Goal: Information Seeking & Learning: Learn about a topic

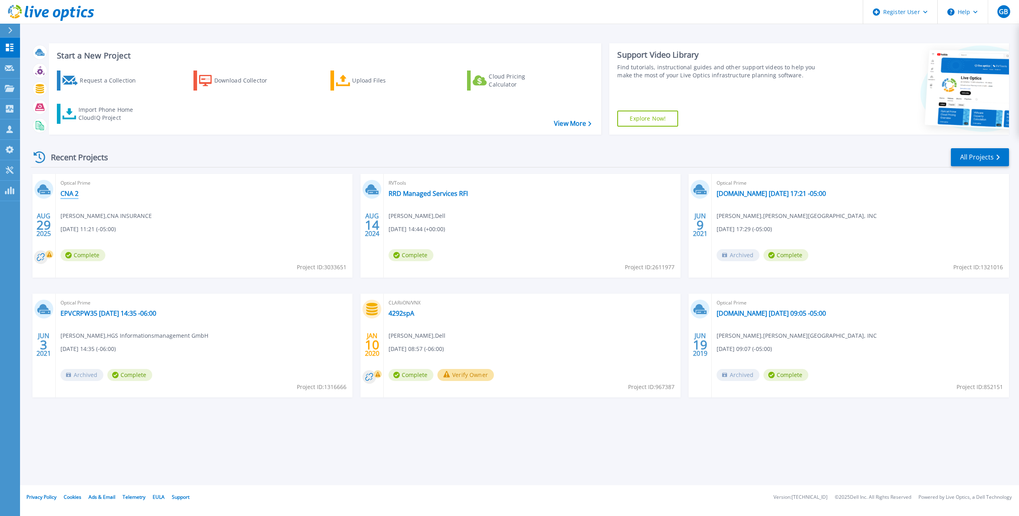
click at [70, 191] on link "CNA 2" at bounding box center [69, 194] width 18 height 8
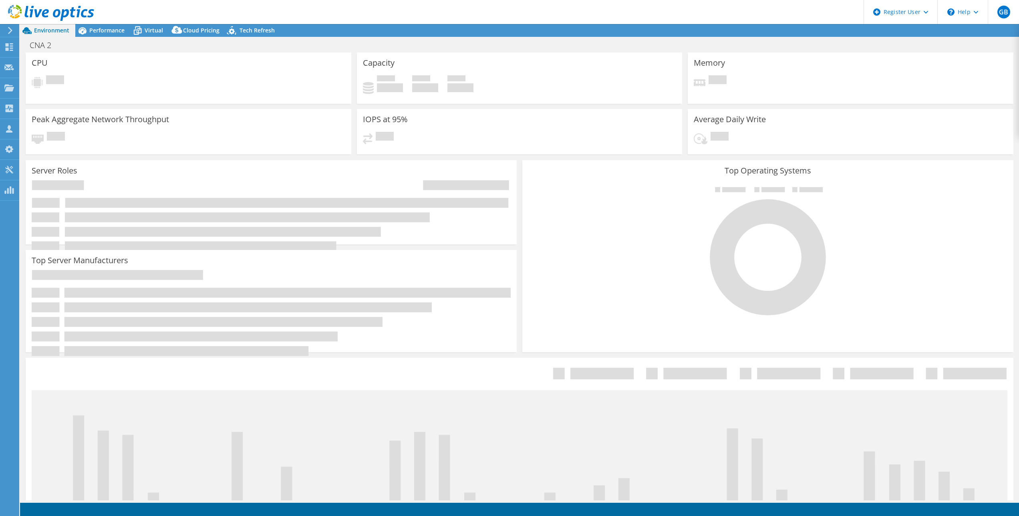
select select "USD"
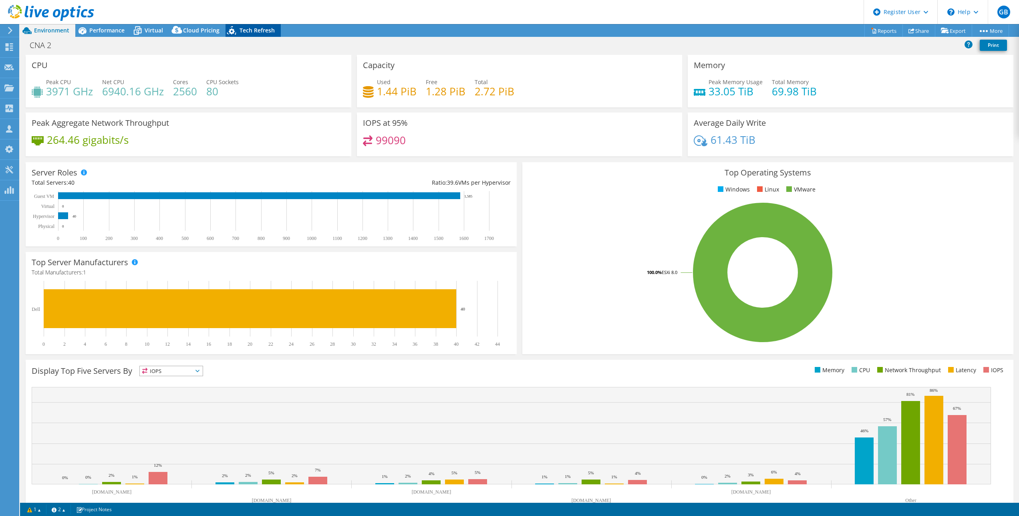
click at [258, 32] on span "Tech Refresh" at bounding box center [257, 30] width 35 height 8
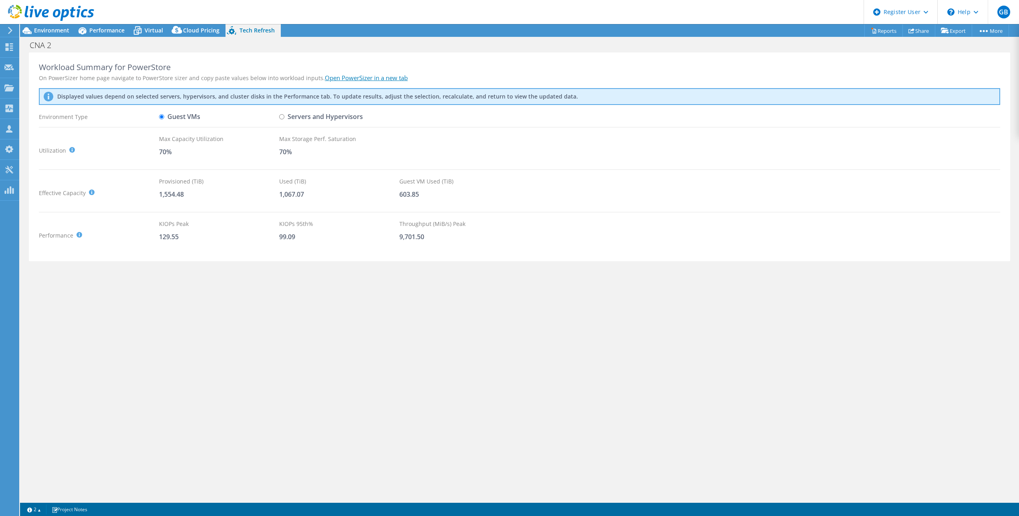
click at [284, 115] on input "Servers and Hypervisors" at bounding box center [281, 116] width 5 height 5
radio input "true"
click at [163, 116] on input "Guest VMs" at bounding box center [161, 116] width 5 height 5
radio input "true"
click at [284, 115] on input "Servers and Hypervisors" at bounding box center [281, 116] width 5 height 5
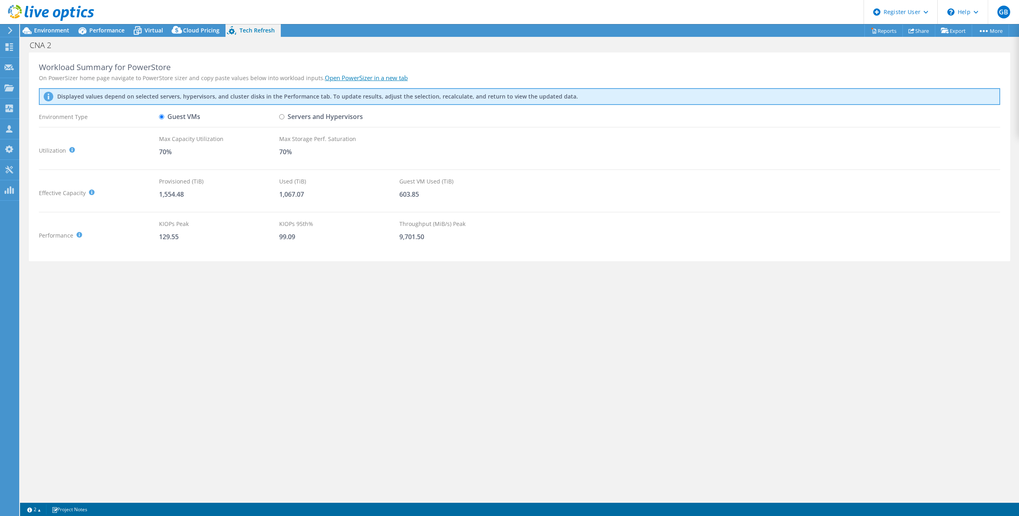
radio input "true"
click at [156, 117] on div "Environment Type" at bounding box center [99, 117] width 120 height 14
click at [164, 113] on label "Guest VMs" at bounding box center [179, 117] width 41 height 14
click at [164, 114] on input "Guest VMs" at bounding box center [161, 116] width 5 height 5
radio input "true"
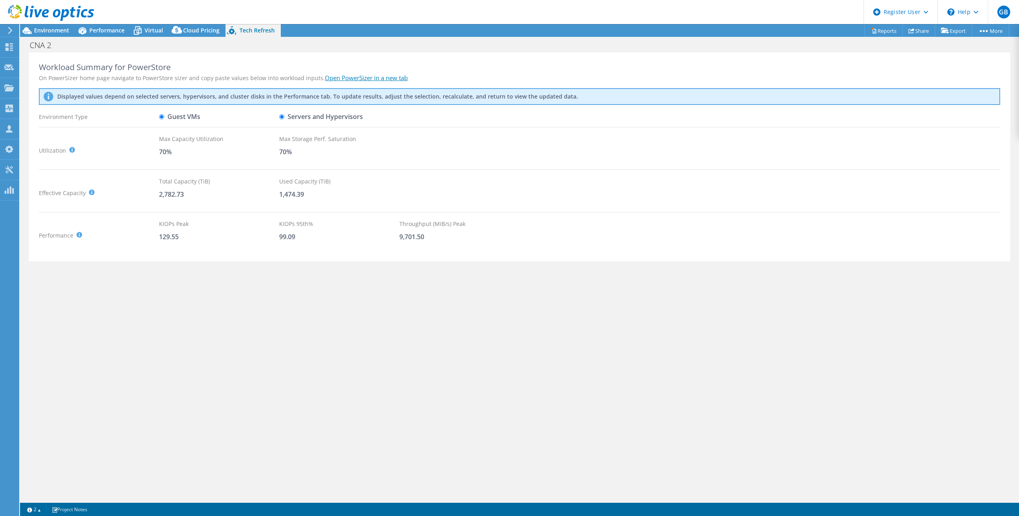
radio input "false"
click at [105, 30] on span "Performance" at bounding box center [106, 30] width 35 height 8
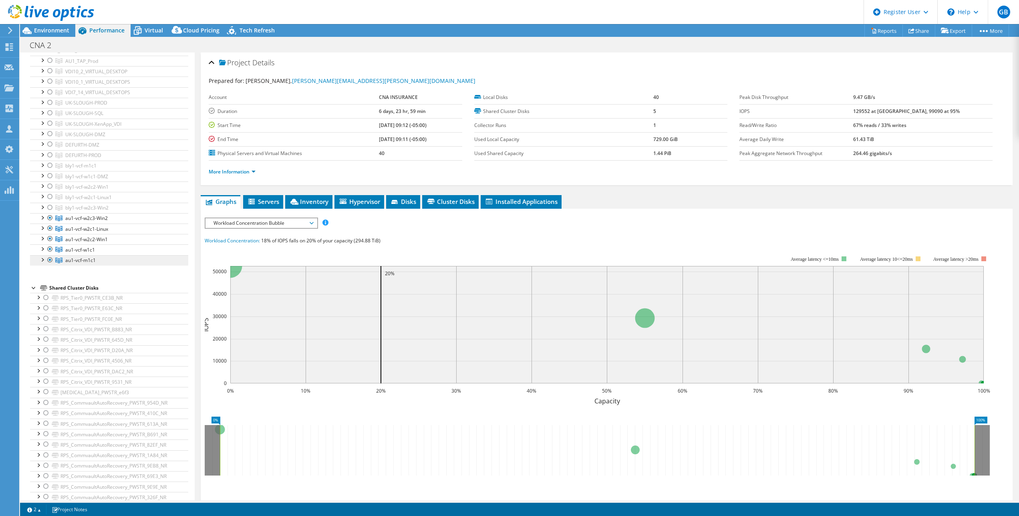
scroll to position [80, 0]
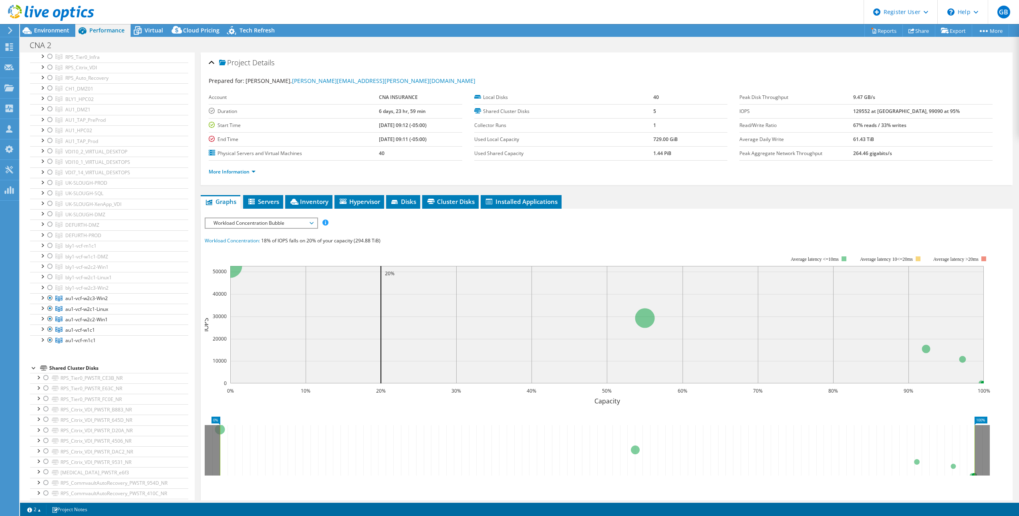
click at [300, 224] on span "Workload Concentration Bubble" at bounding box center [261, 223] width 103 height 10
click at [308, 226] on span "Workload Concentration Bubble" at bounding box center [261, 223] width 103 height 10
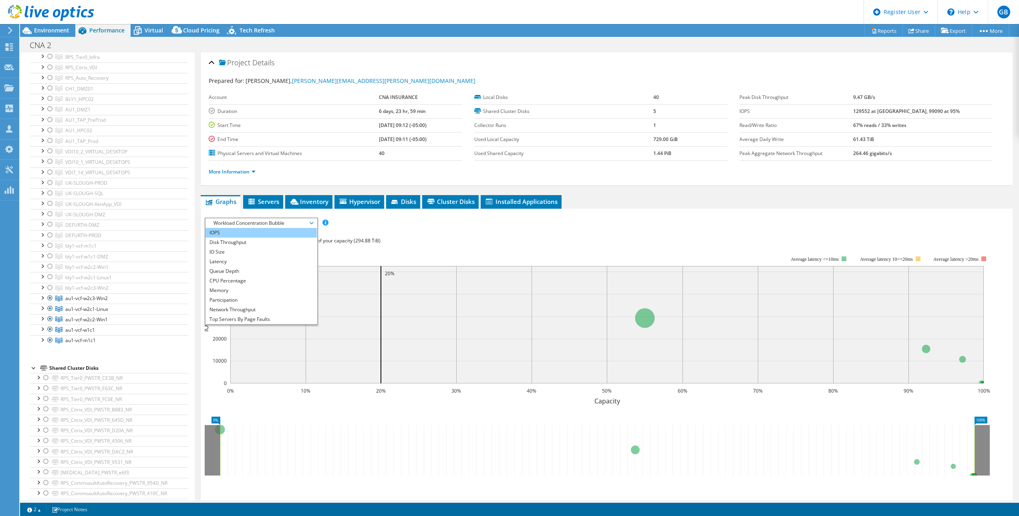
click at [279, 231] on li "IOPS" at bounding box center [261, 233] width 111 height 10
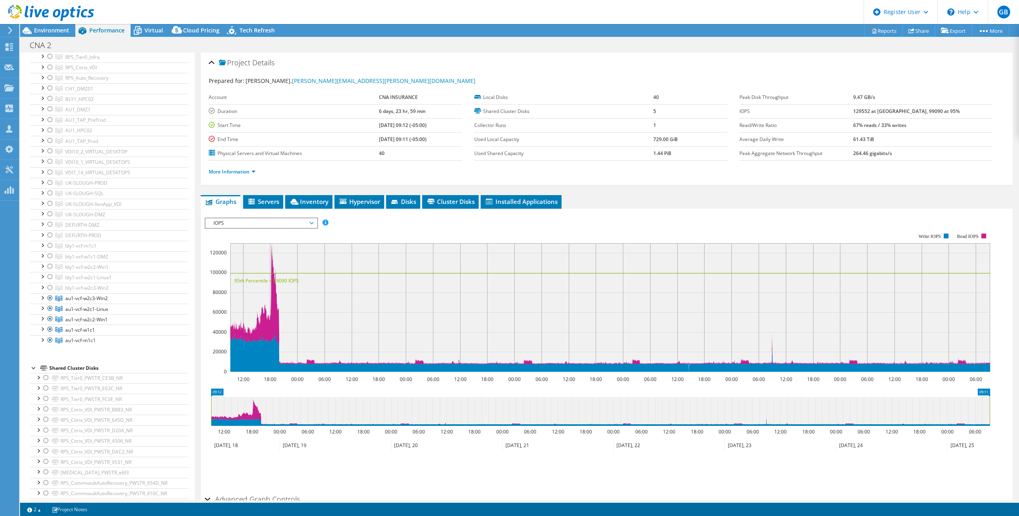
click at [274, 226] on span "IOPS" at bounding box center [261, 223] width 103 height 10
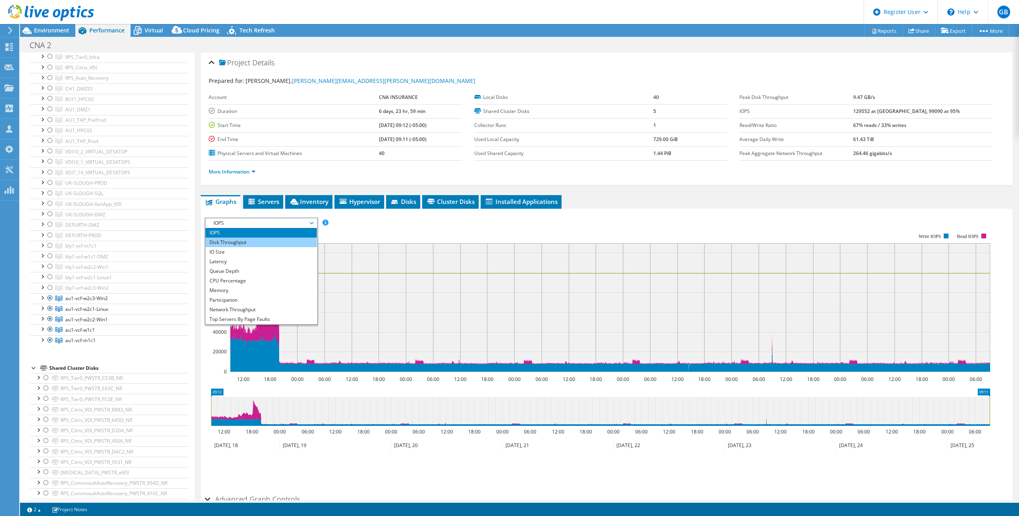
click at [261, 242] on li "Disk Throughput" at bounding box center [261, 243] width 111 height 10
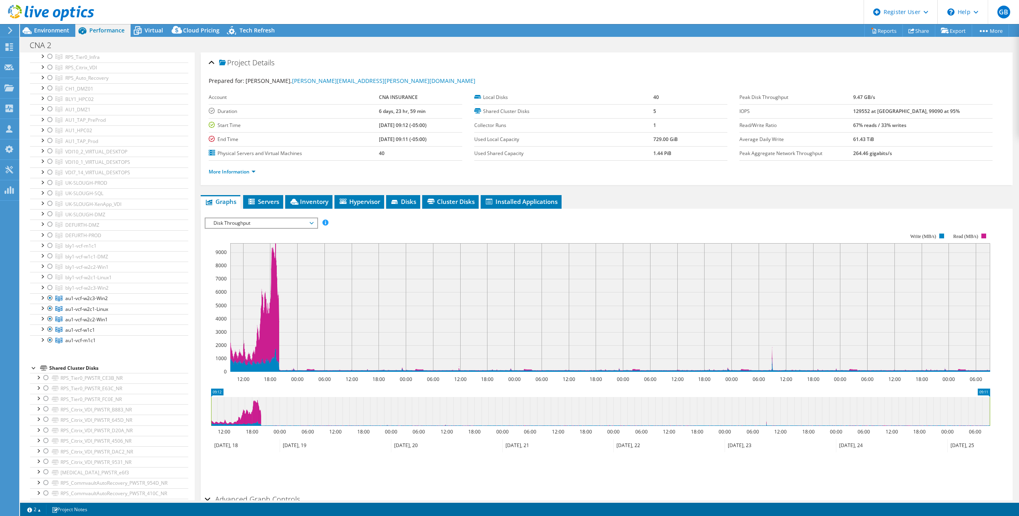
click at [259, 223] on span "Disk Throughput" at bounding box center [261, 223] width 103 height 10
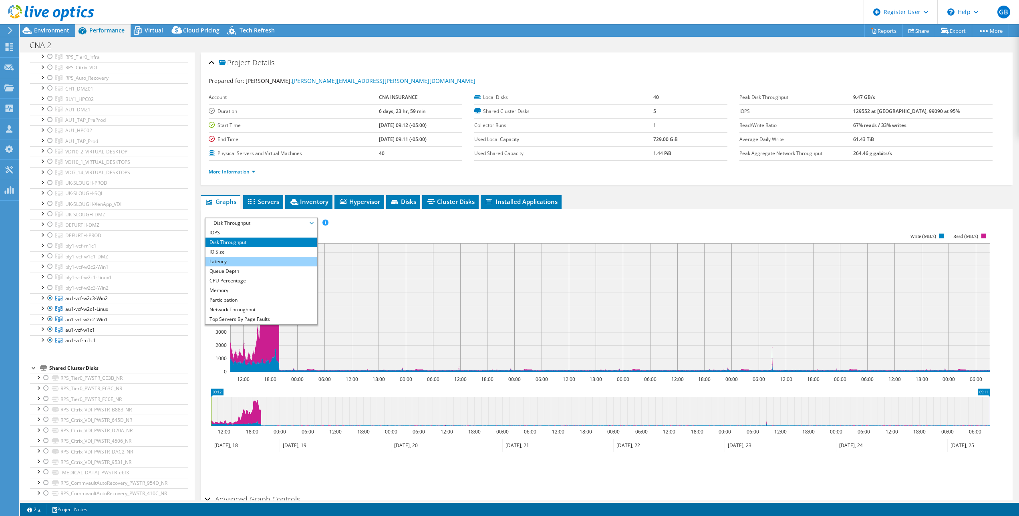
click at [254, 260] on li "Latency" at bounding box center [261, 262] width 111 height 10
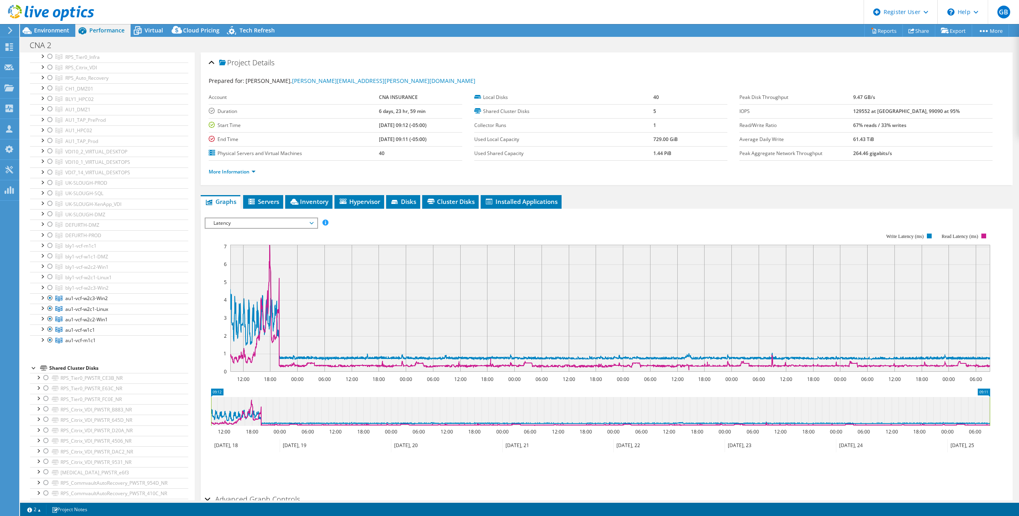
click at [251, 226] on span "Latency" at bounding box center [261, 223] width 103 height 10
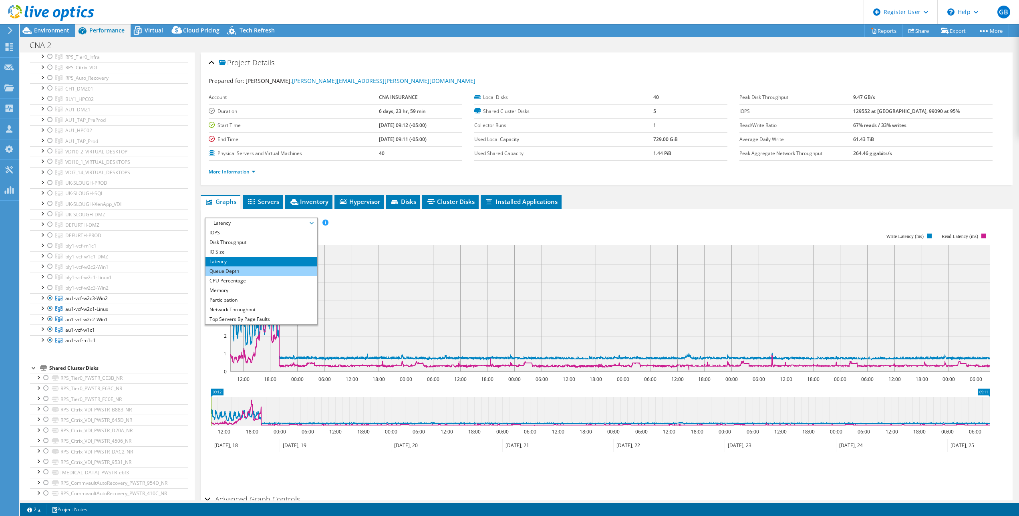
click at [248, 269] on li "Queue Depth" at bounding box center [261, 271] width 111 height 10
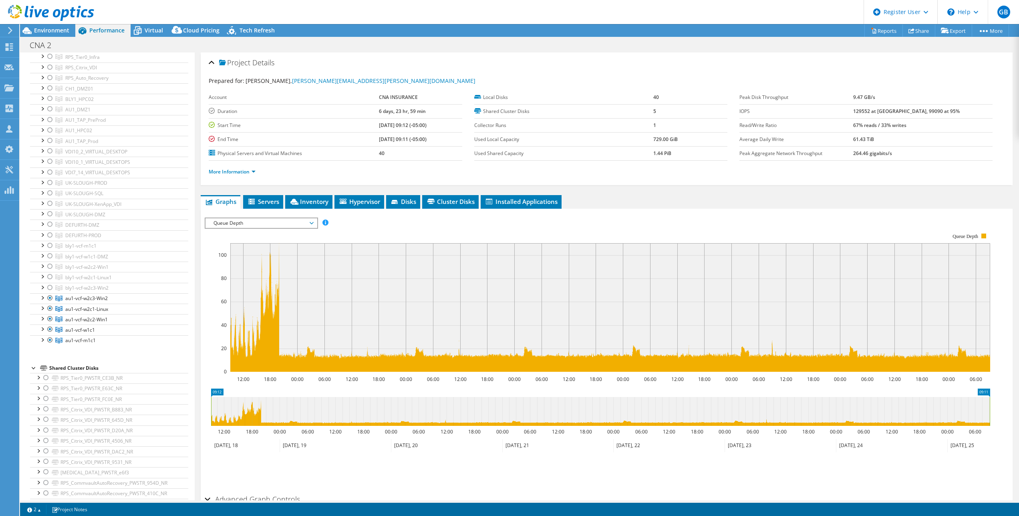
click at [247, 224] on span "Queue Depth" at bounding box center [261, 223] width 103 height 10
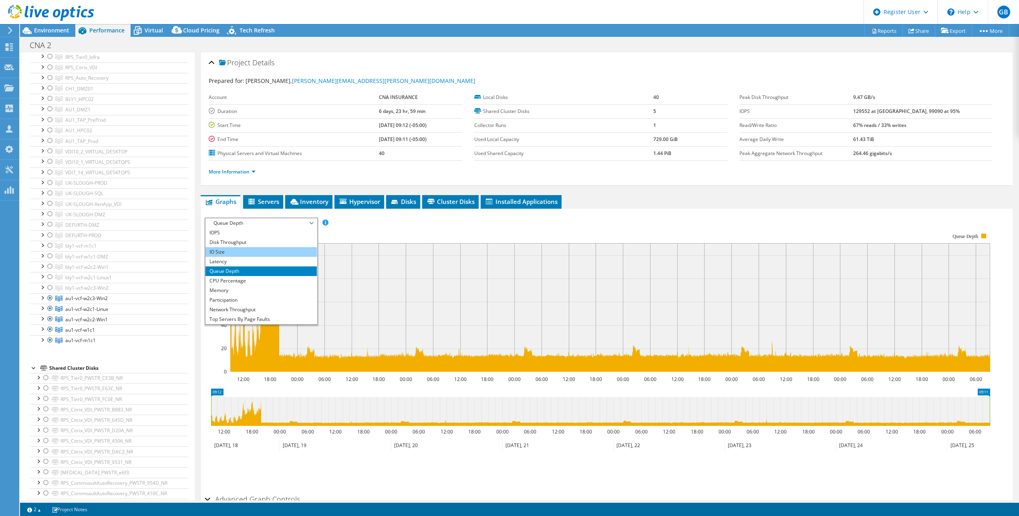
click at [252, 250] on li "IO Size" at bounding box center [261, 252] width 111 height 10
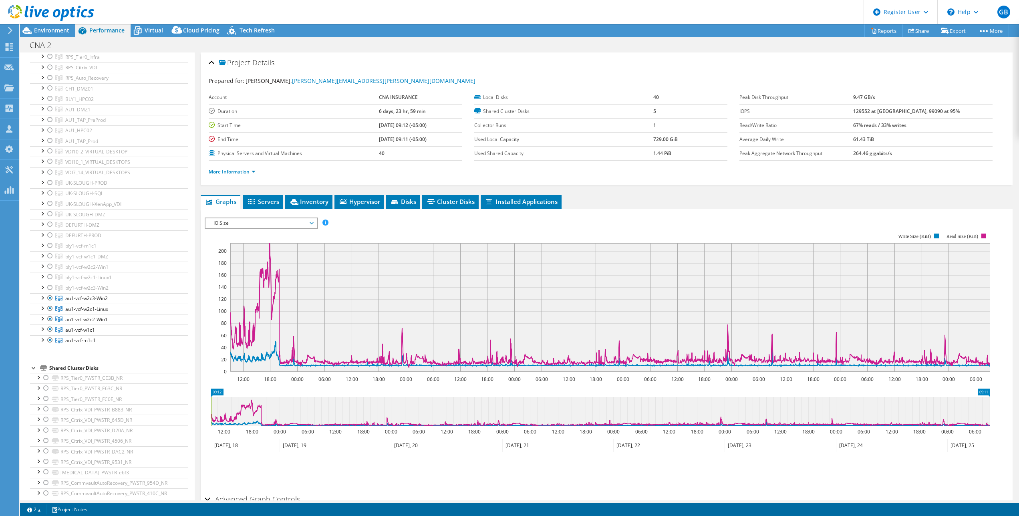
click at [250, 226] on span "IO Size" at bounding box center [261, 223] width 103 height 10
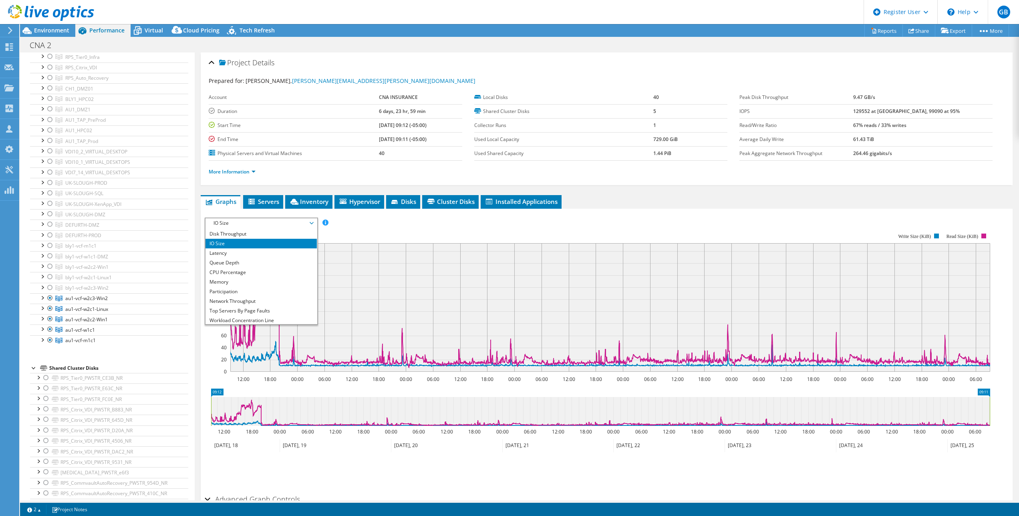
scroll to position [9, 0]
click at [239, 271] on li "CPU Percentage" at bounding box center [261, 272] width 111 height 10
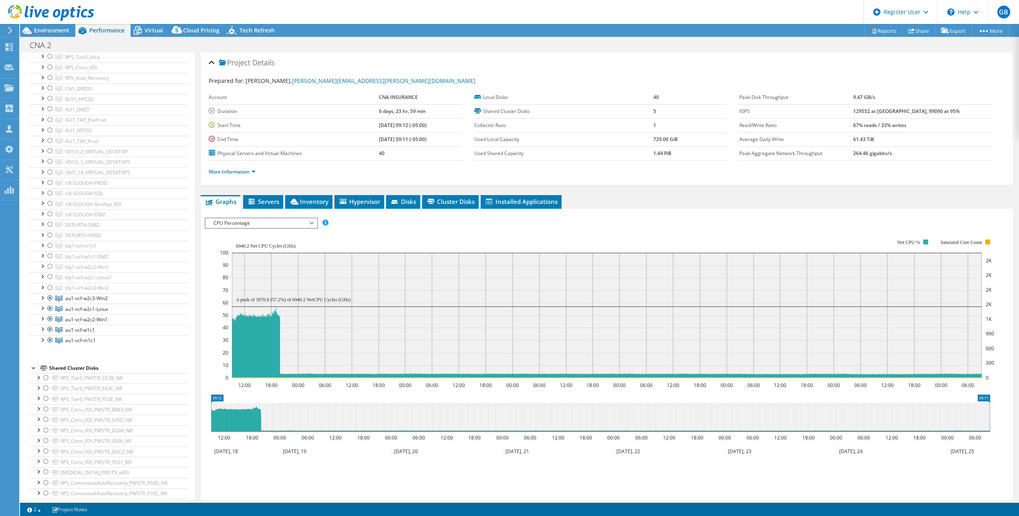
click at [229, 225] on span "CPU Percentage" at bounding box center [261, 223] width 103 height 10
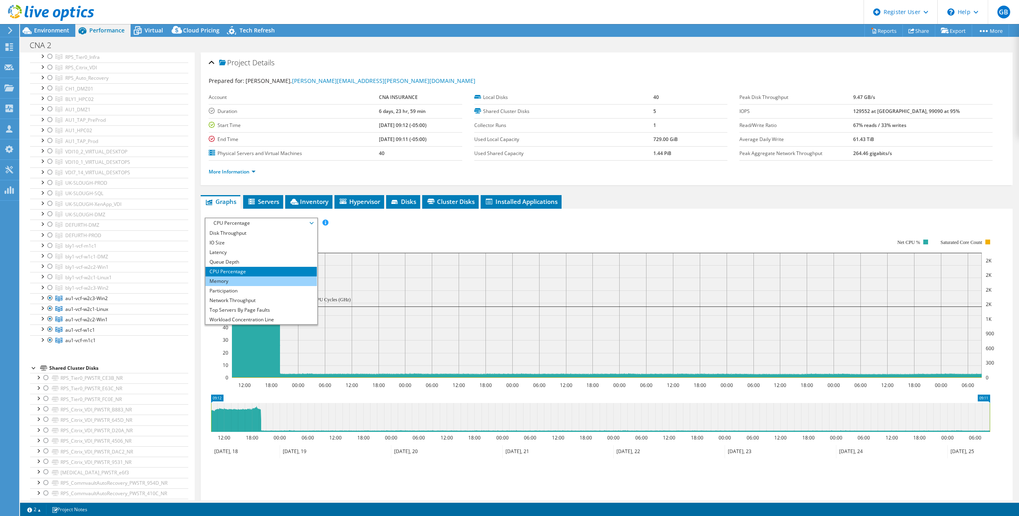
click at [239, 282] on li "Memory" at bounding box center [261, 281] width 111 height 10
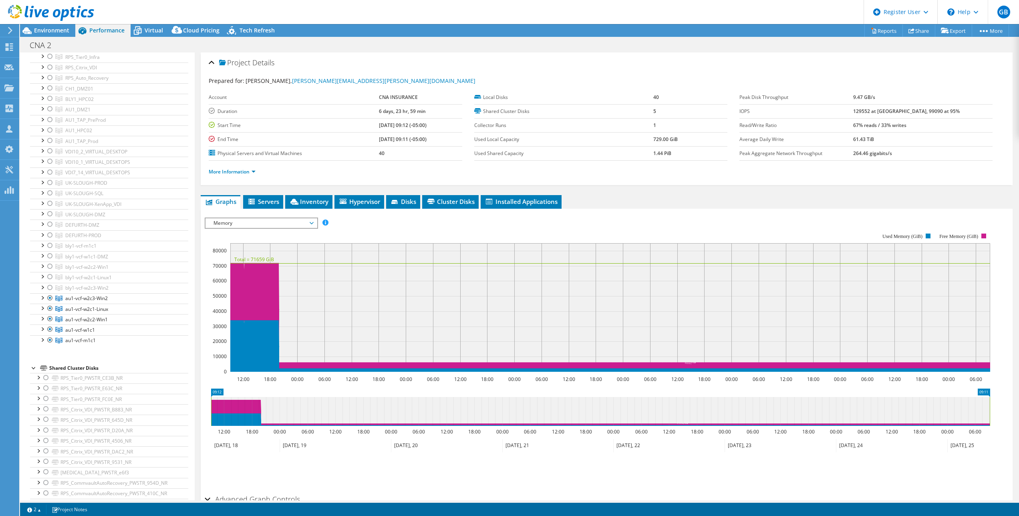
click at [233, 226] on span "Memory" at bounding box center [261, 223] width 103 height 10
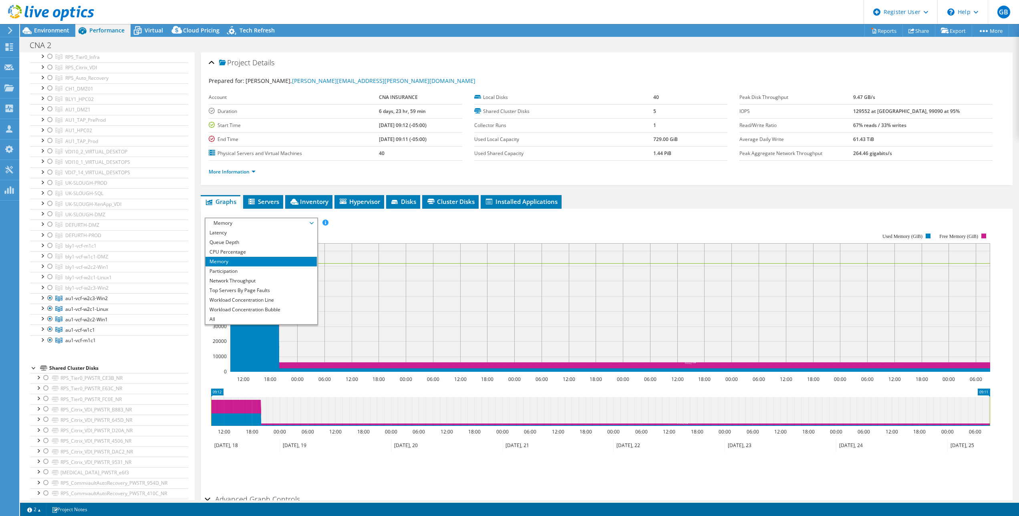
scroll to position [0, 0]
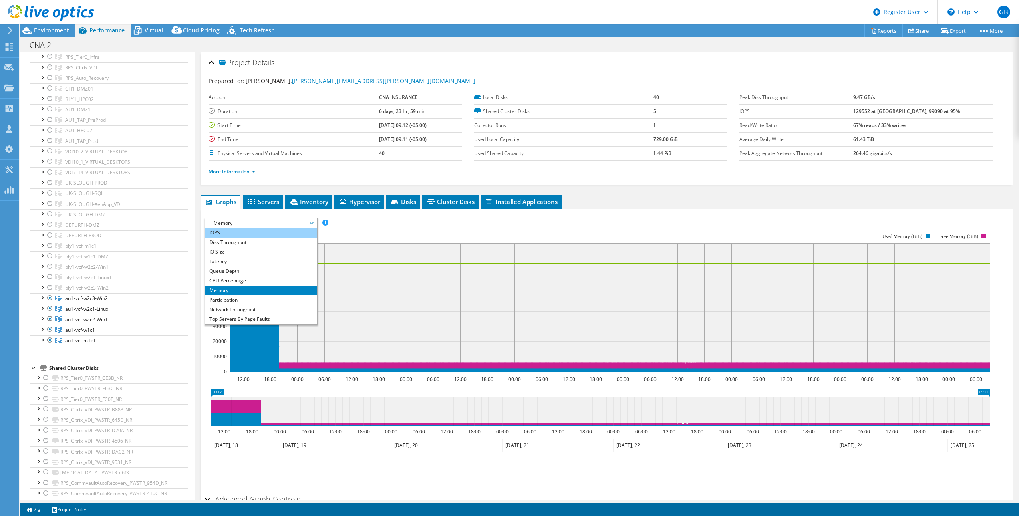
click at [252, 236] on li "IOPS" at bounding box center [261, 233] width 111 height 10
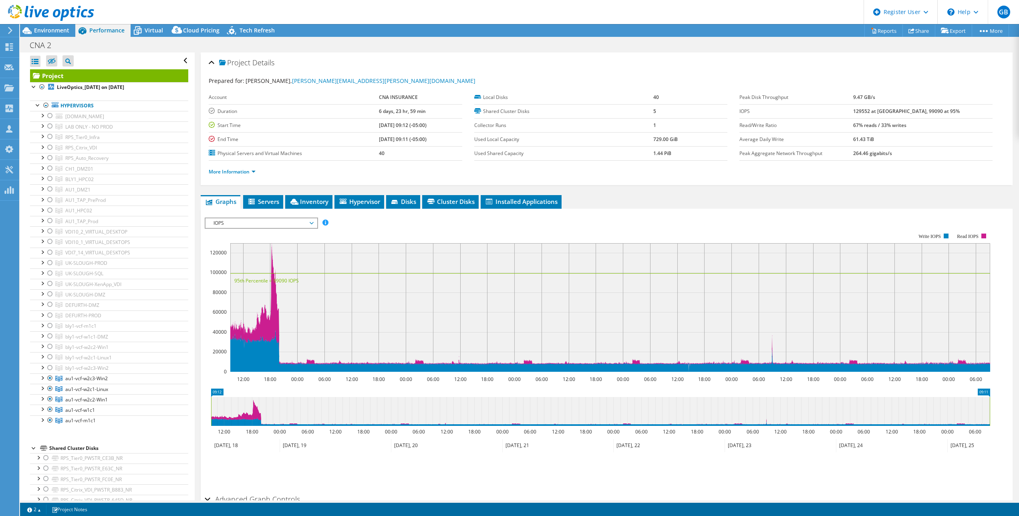
select select "USD"
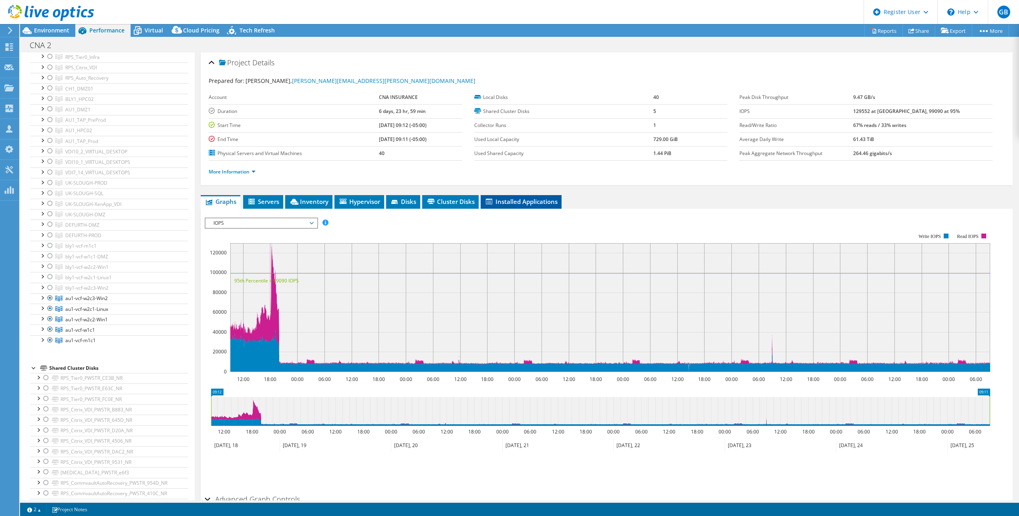
click at [532, 204] on span "Installed Applications" at bounding box center [521, 202] width 73 height 8
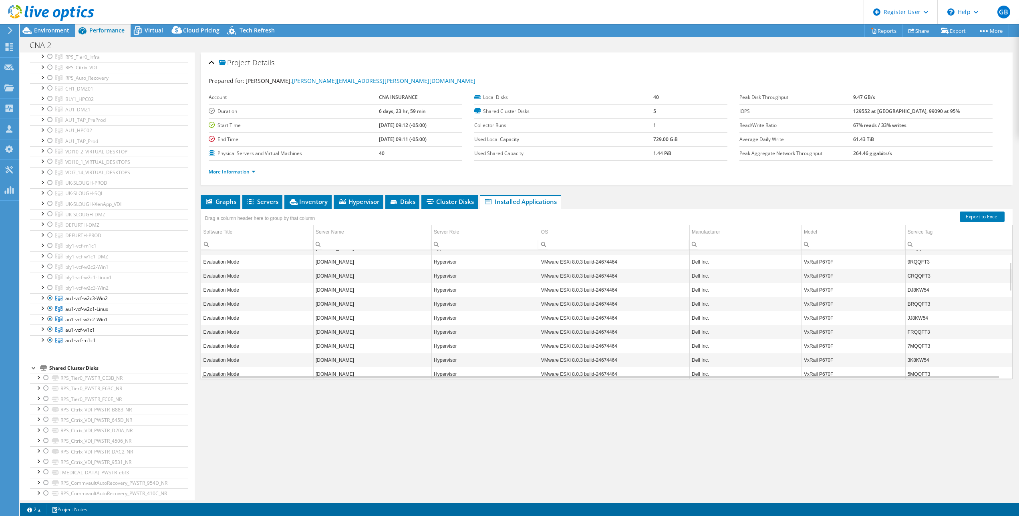
scroll to position [0, 0]
click at [229, 202] on span "Graphs" at bounding box center [221, 202] width 32 height 8
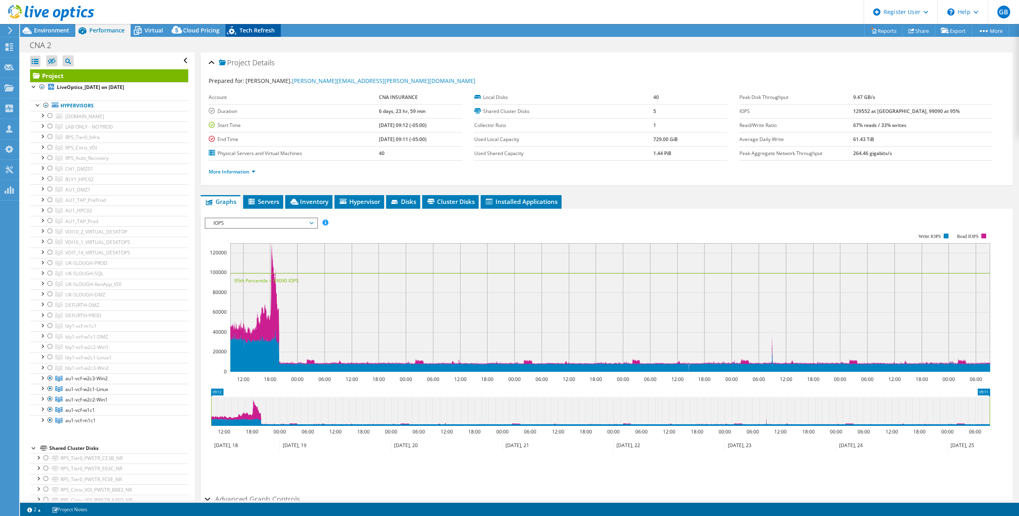
click at [259, 33] on span "Tech Refresh" at bounding box center [257, 30] width 35 height 8
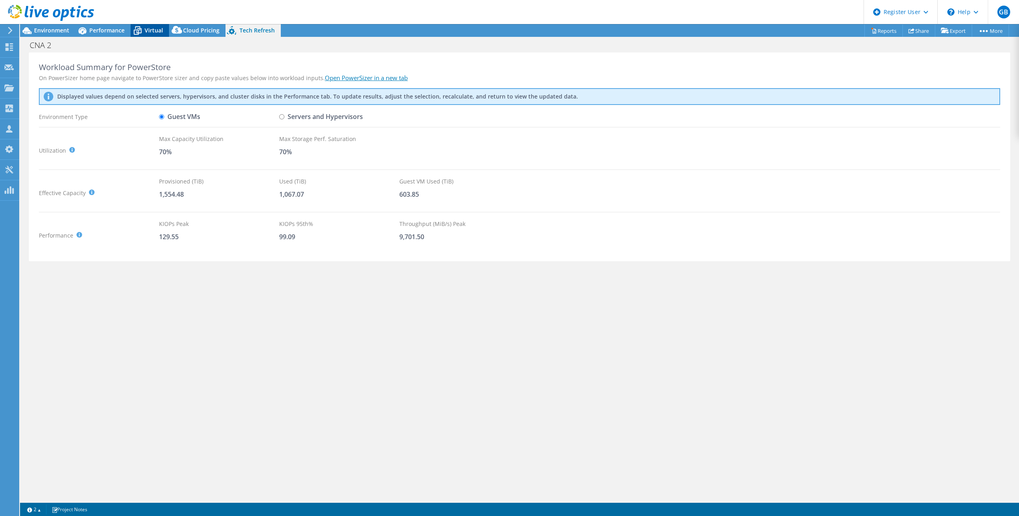
click at [153, 31] on span "Virtual" at bounding box center [154, 30] width 18 height 8
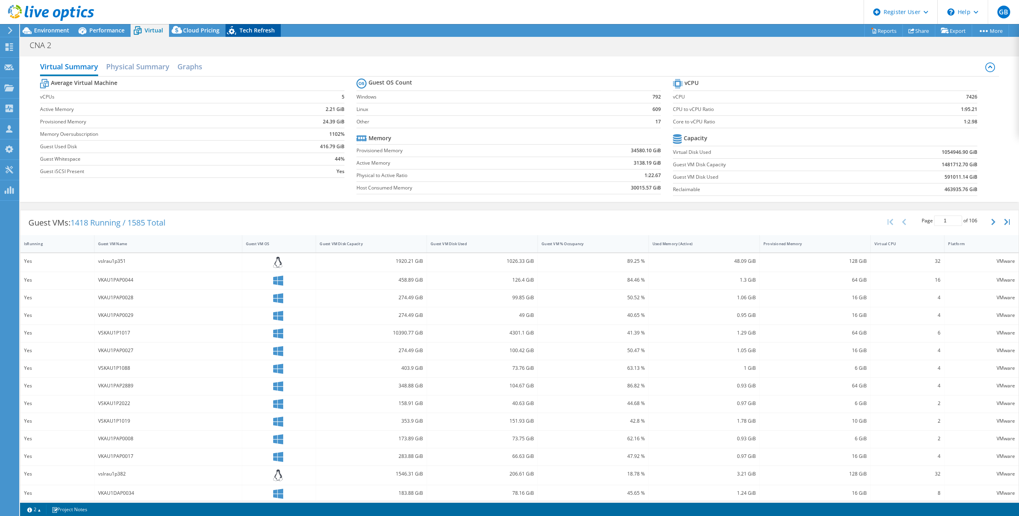
click at [255, 25] on div "Tech Refresh" at bounding box center [253, 30] width 55 height 13
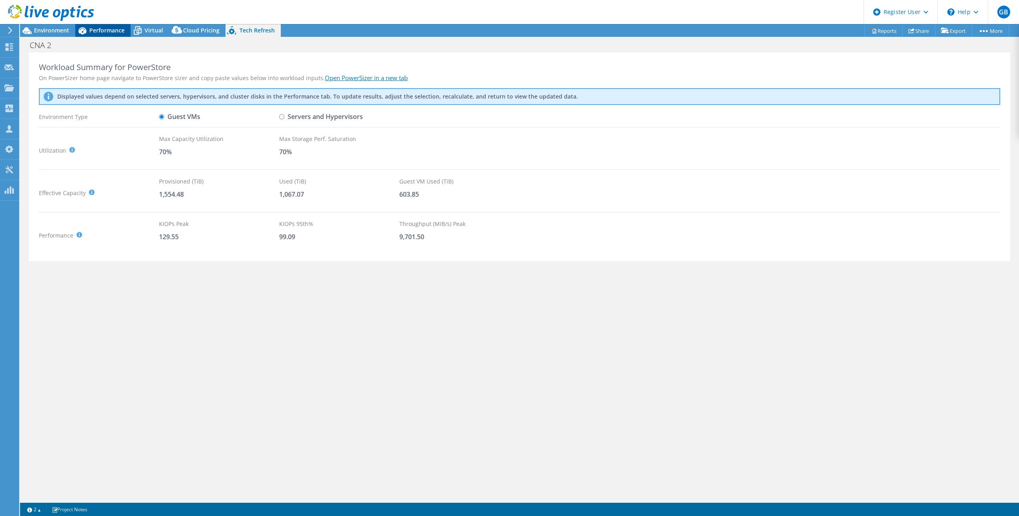
click at [110, 31] on span "Performance" at bounding box center [106, 30] width 35 height 8
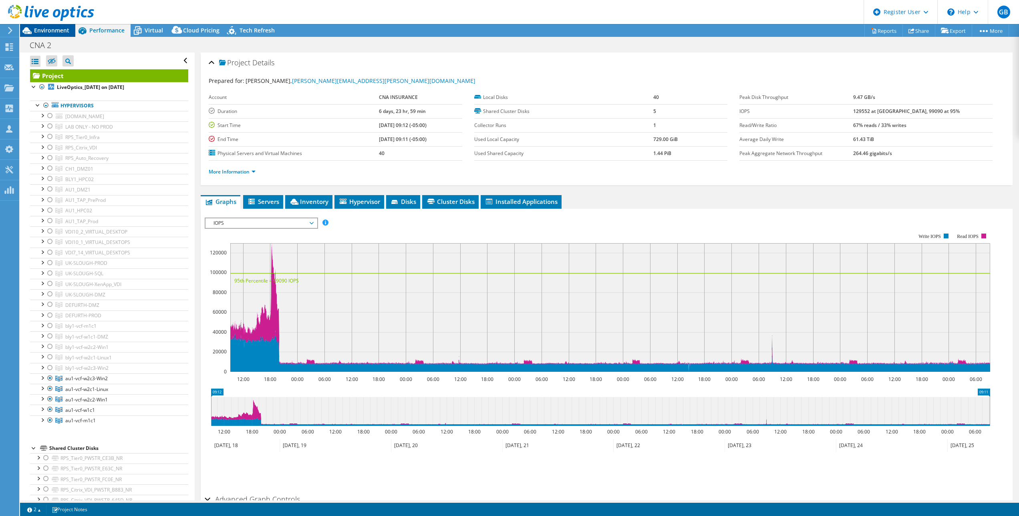
click at [59, 27] on span "Environment" at bounding box center [51, 30] width 35 height 8
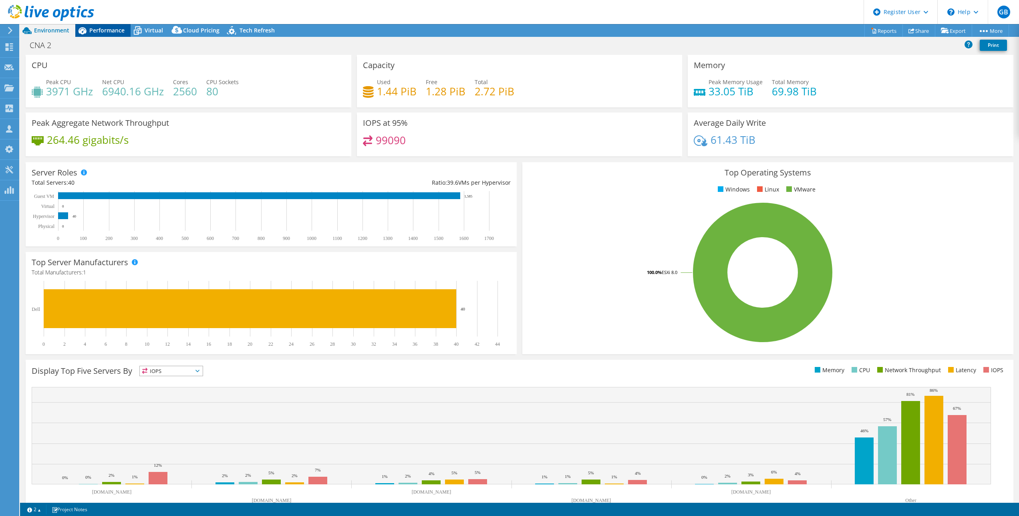
click at [88, 27] on icon at bounding box center [82, 31] width 14 height 14
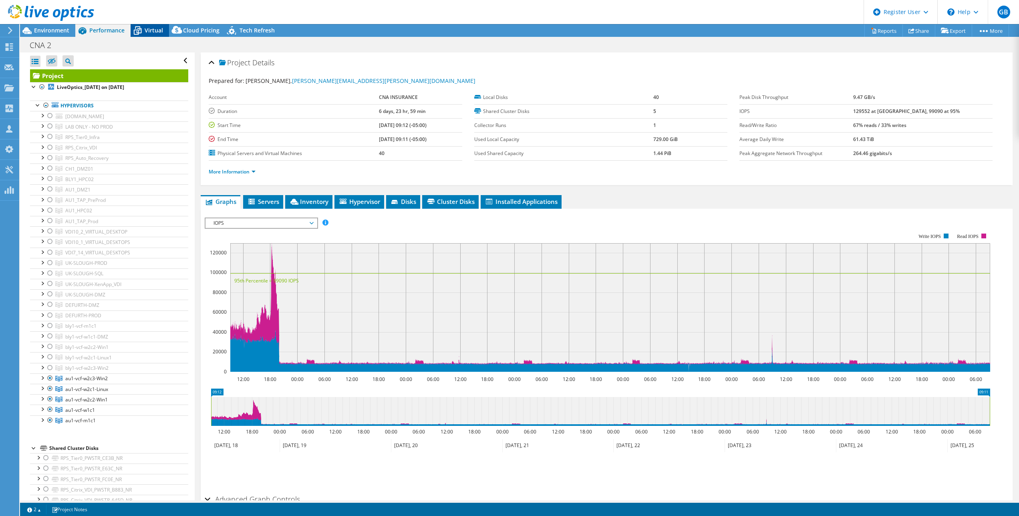
click at [147, 34] on span "Virtual" at bounding box center [154, 30] width 18 height 8
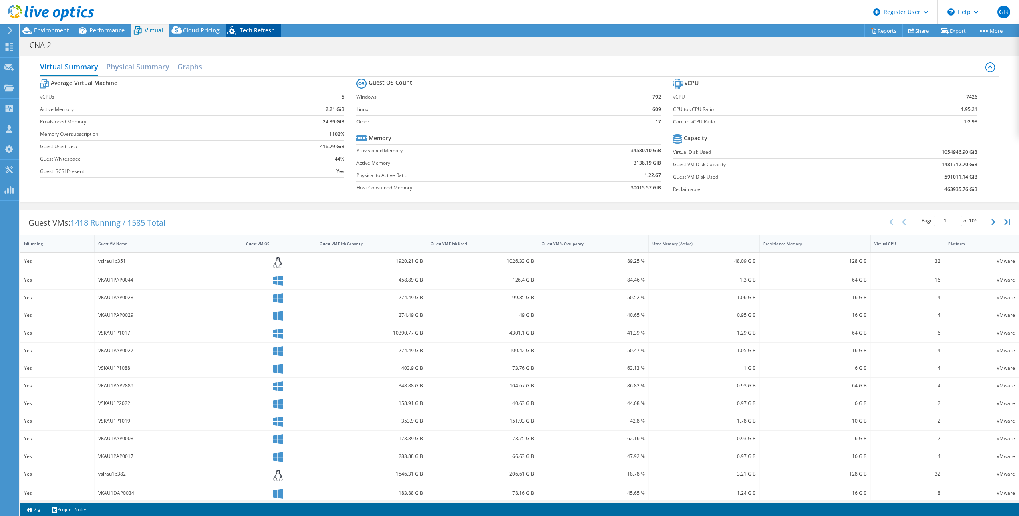
click at [257, 30] on span "Tech Refresh" at bounding box center [257, 30] width 35 height 8
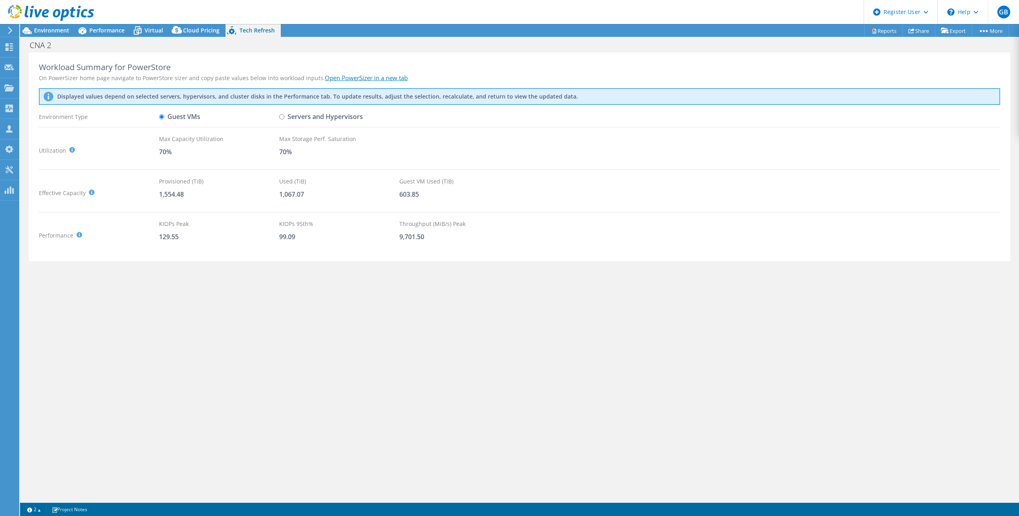
click at [323, 116] on label "Servers and Hypervisors" at bounding box center [321, 117] width 84 height 14
click at [284, 116] on input "Servers and Hypervisors" at bounding box center [281, 116] width 5 height 5
radio input "true"
click at [183, 117] on label "Guest VMs" at bounding box center [179, 117] width 41 height 14
click at [164, 117] on input "Guest VMs" at bounding box center [161, 116] width 5 height 5
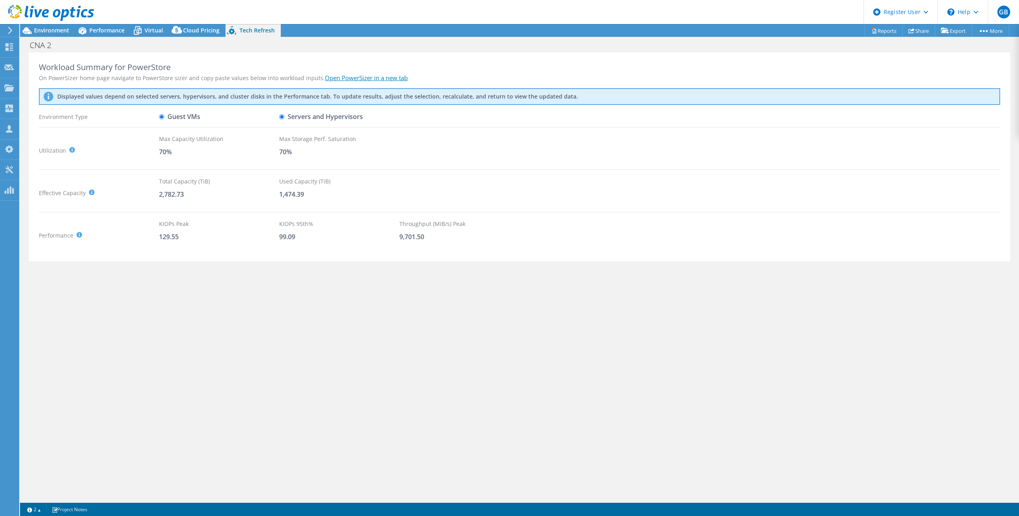
radio input "true"
click at [300, 115] on label "Servers and Hypervisors" at bounding box center [321, 117] width 84 height 14
click at [284, 115] on input "Servers and Hypervisors" at bounding box center [281, 116] width 5 height 5
radio input "true"
click at [184, 118] on label "Guest VMs" at bounding box center [179, 117] width 41 height 14
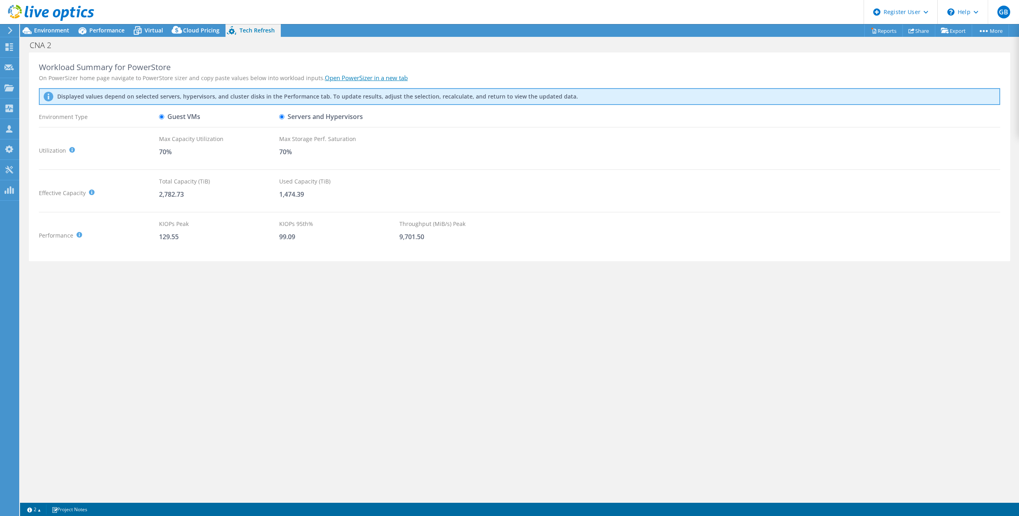
click at [164, 118] on input "Guest VMs" at bounding box center [161, 116] width 5 height 5
radio input "true"
click at [149, 29] on span "Virtual" at bounding box center [154, 30] width 18 height 8
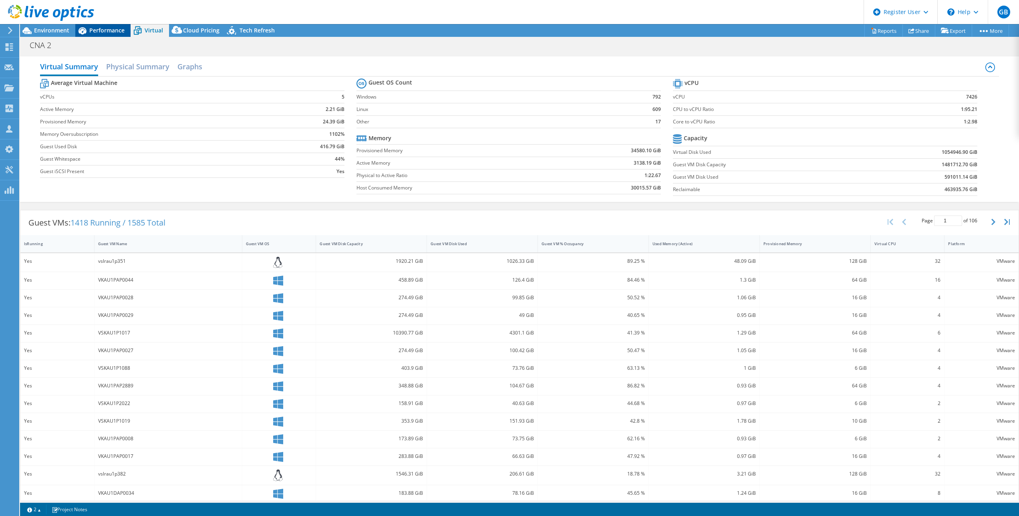
click at [101, 32] on span "Performance" at bounding box center [106, 30] width 35 height 8
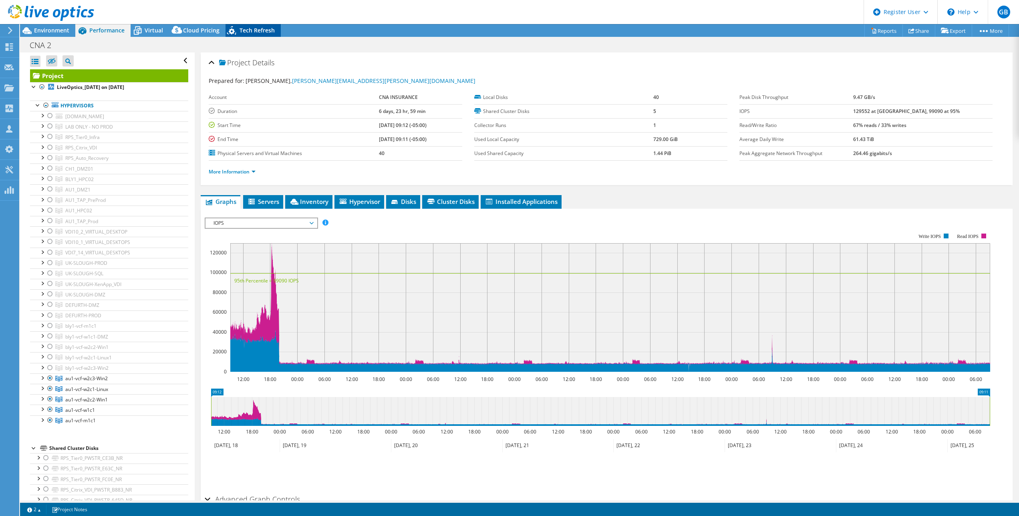
click at [245, 32] on span "Tech Refresh" at bounding box center [257, 30] width 35 height 8
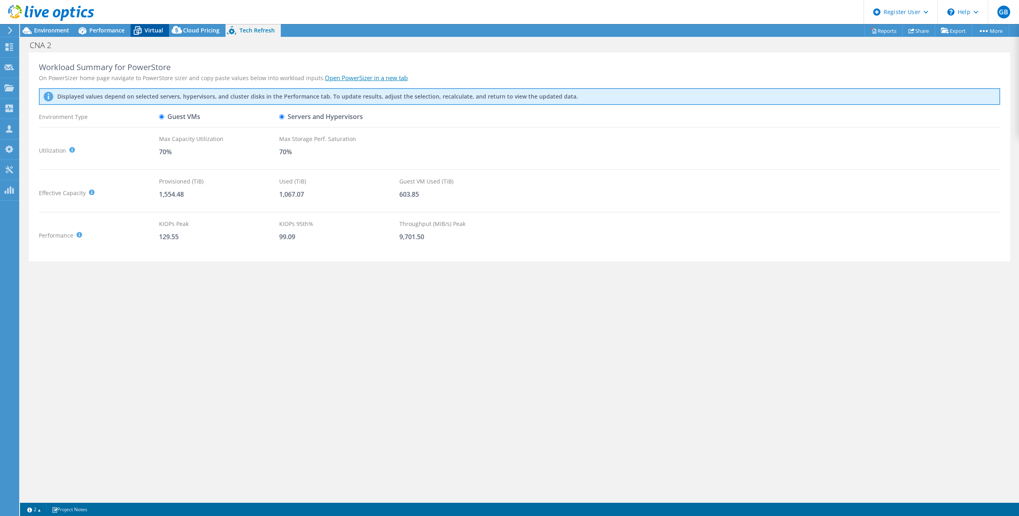
click at [144, 34] on icon at bounding box center [138, 31] width 14 height 14
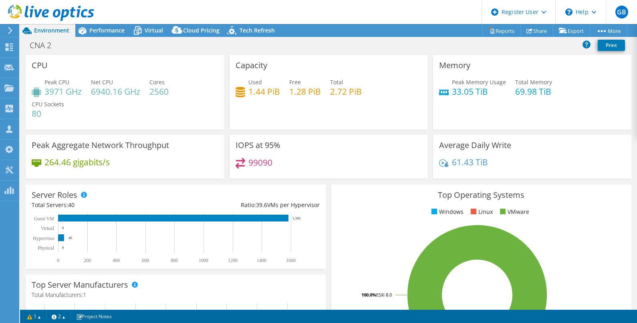
select select "USD"
